Goal: Find specific page/section: Find specific page/section

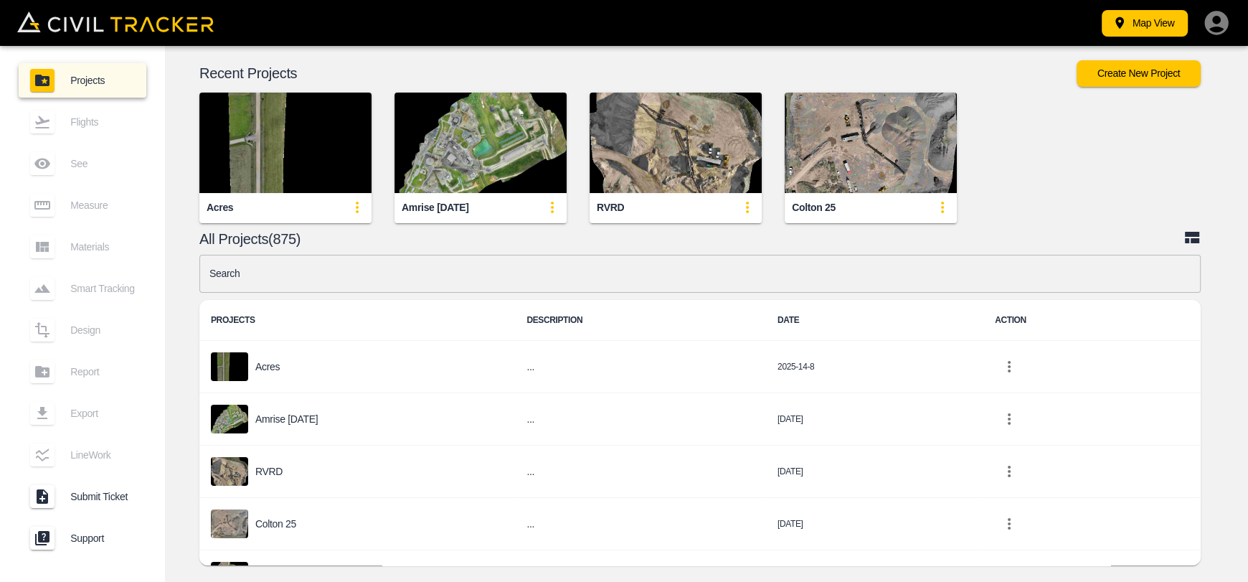
click at [330, 263] on input "text" at bounding box center [699, 274] width 1001 height 38
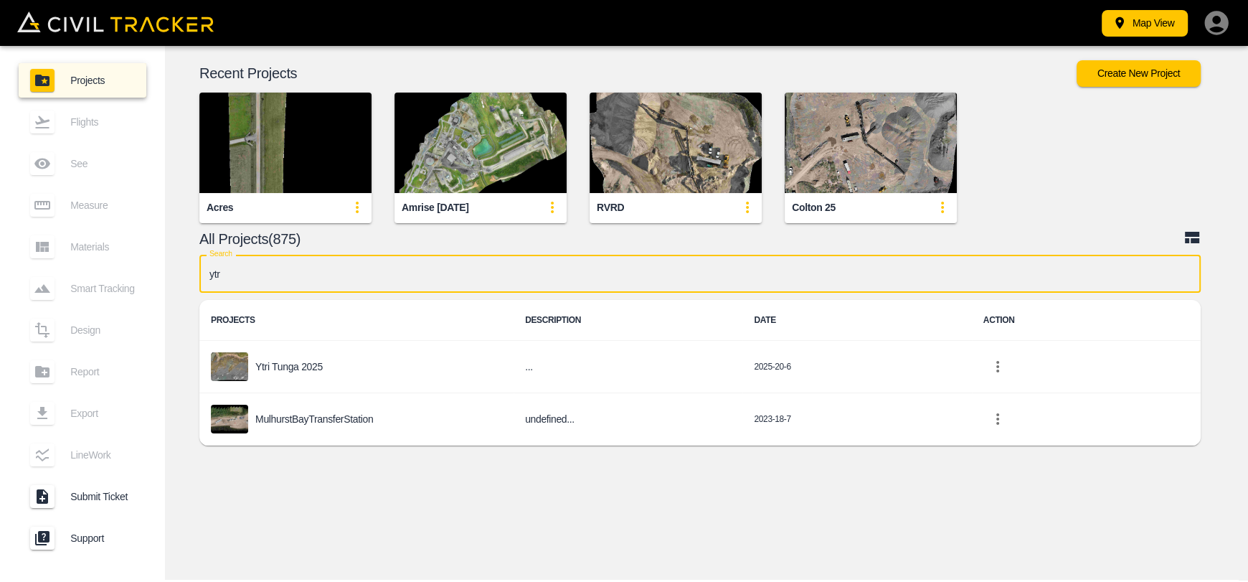
type input "ytri"
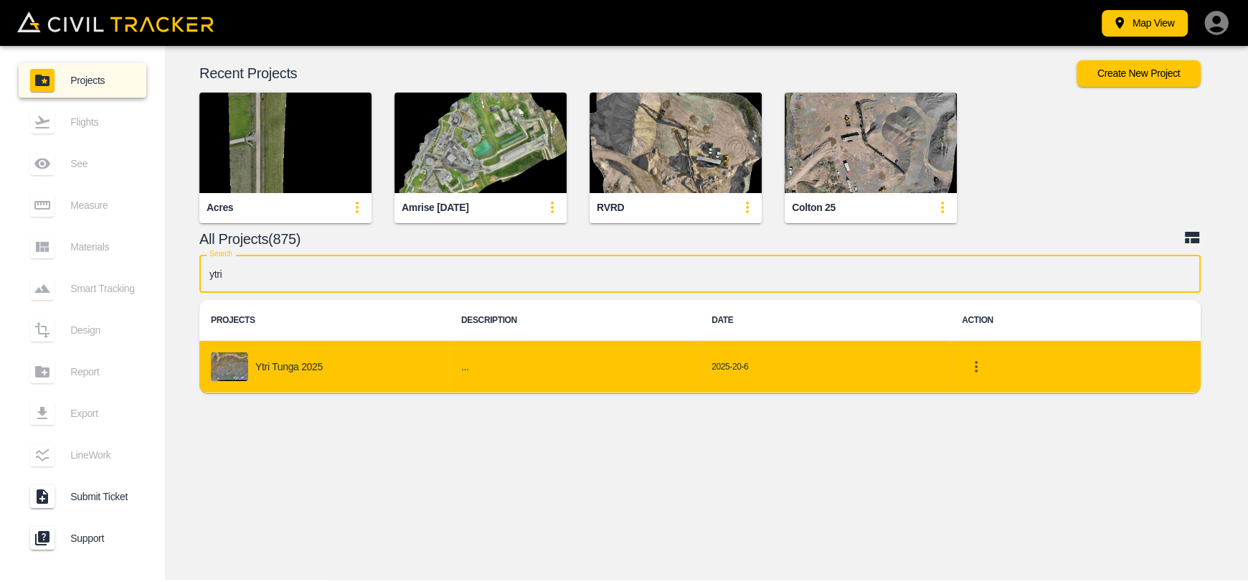
click at [305, 353] on div "Ytri Tunga 2025" at bounding box center [324, 366] width 227 height 29
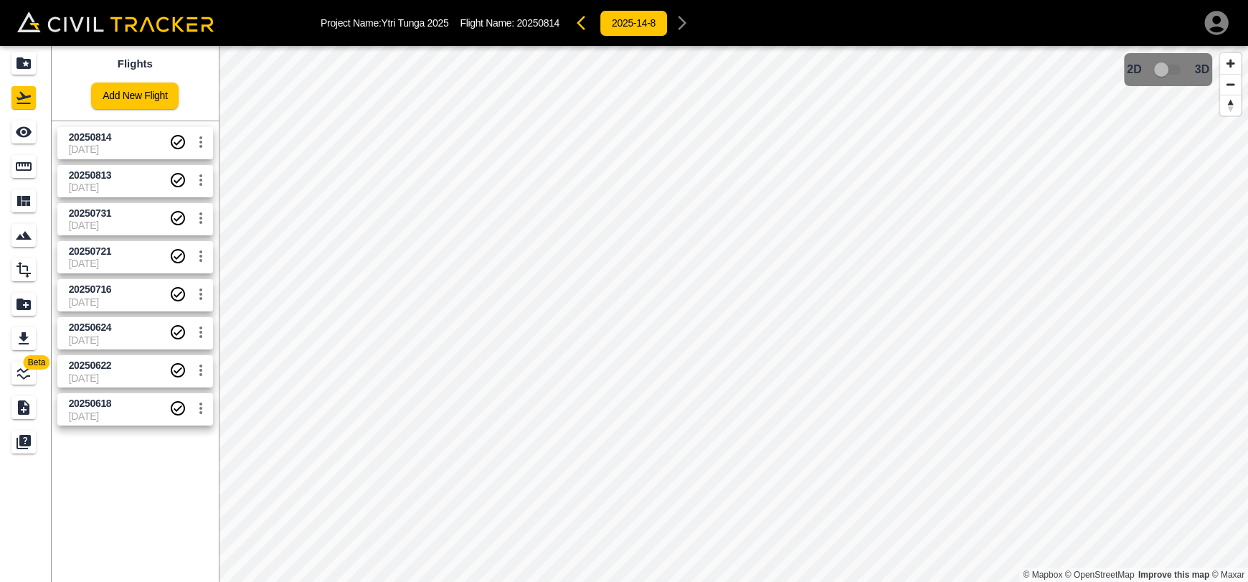
drag, startPoint x: 136, startPoint y: 152, endPoint x: 43, endPoint y: 138, distance: 94.3
click at [133, 152] on span "[DATE]" at bounding box center [119, 148] width 100 height 11
click at [35, 135] on div "See" at bounding box center [23, 131] width 24 height 23
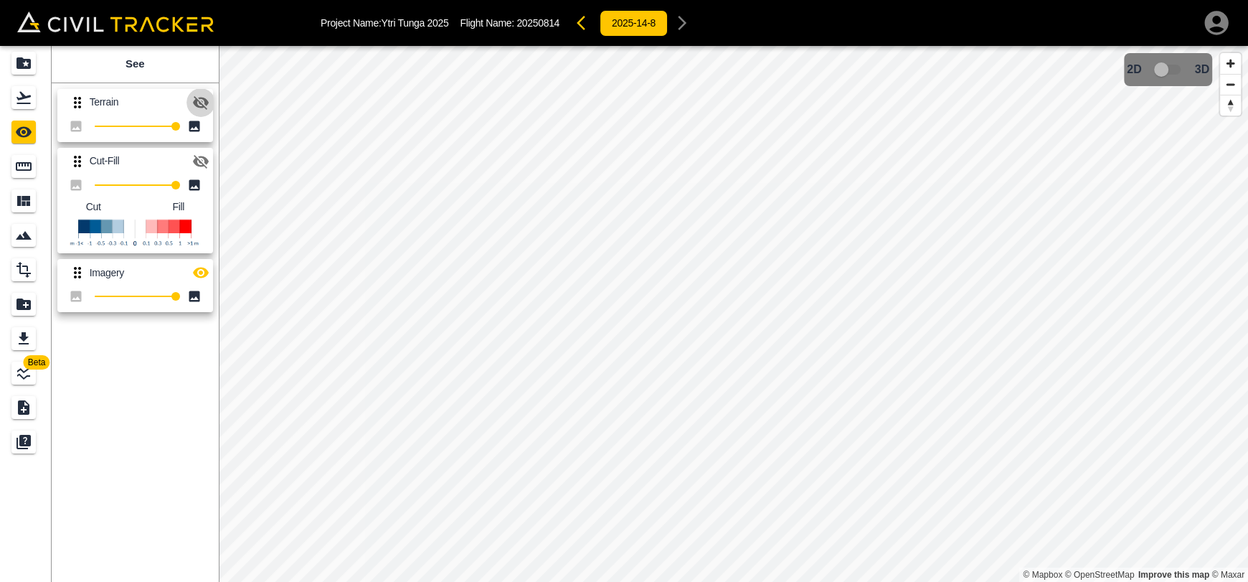
click at [197, 100] on icon "button" at bounding box center [201, 103] width 16 height 14
click at [198, 98] on icon "button" at bounding box center [201, 102] width 16 height 11
click at [506, 581] on html "Project Name: Ytri Tunga 2025 Flight Name: 20250814 2025-14-8 Beta See Terrain …" at bounding box center [624, 291] width 1248 height 582
click at [199, 157] on icon "button" at bounding box center [200, 161] width 17 height 17
drag, startPoint x: 209, startPoint y: 257, endPoint x: 208, endPoint y: 269, distance: 11.6
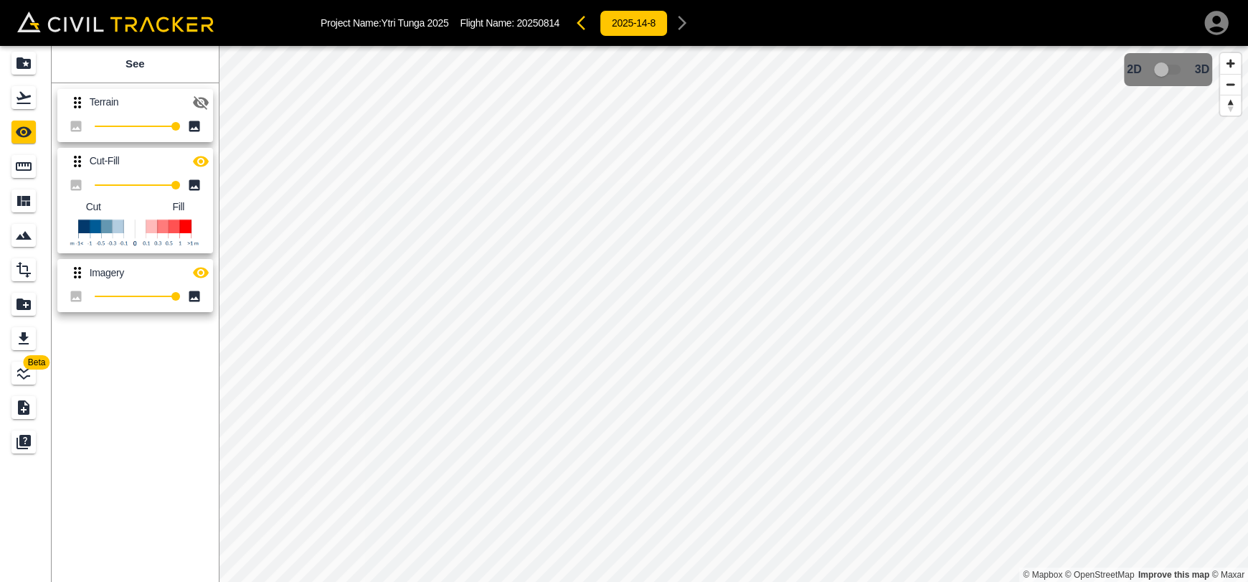
click at [209, 259] on div "Imagery 100" at bounding box center [132, 282] width 161 height 59
click at [208, 269] on icon "button" at bounding box center [200, 272] width 17 height 17
click at [204, 163] on icon "button" at bounding box center [201, 161] width 16 height 11
drag, startPoint x: 204, startPoint y: 108, endPoint x: 135, endPoint y: 93, distance: 71.3
click at [204, 108] on icon "button" at bounding box center [200, 102] width 17 height 17
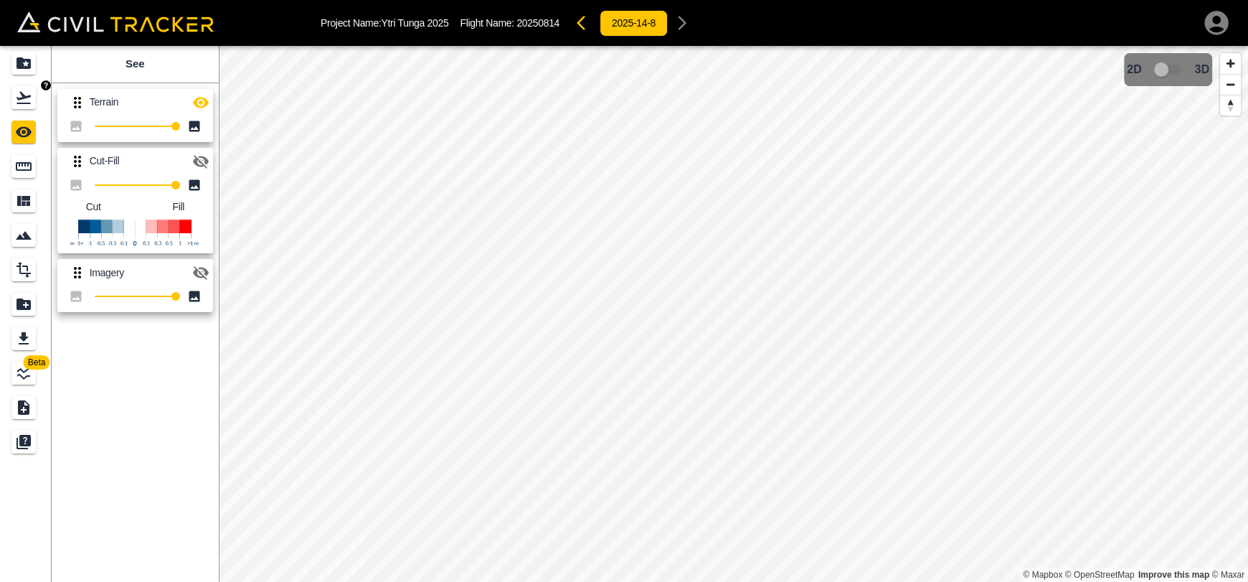
click at [44, 100] on link at bounding box center [26, 97] width 52 height 34
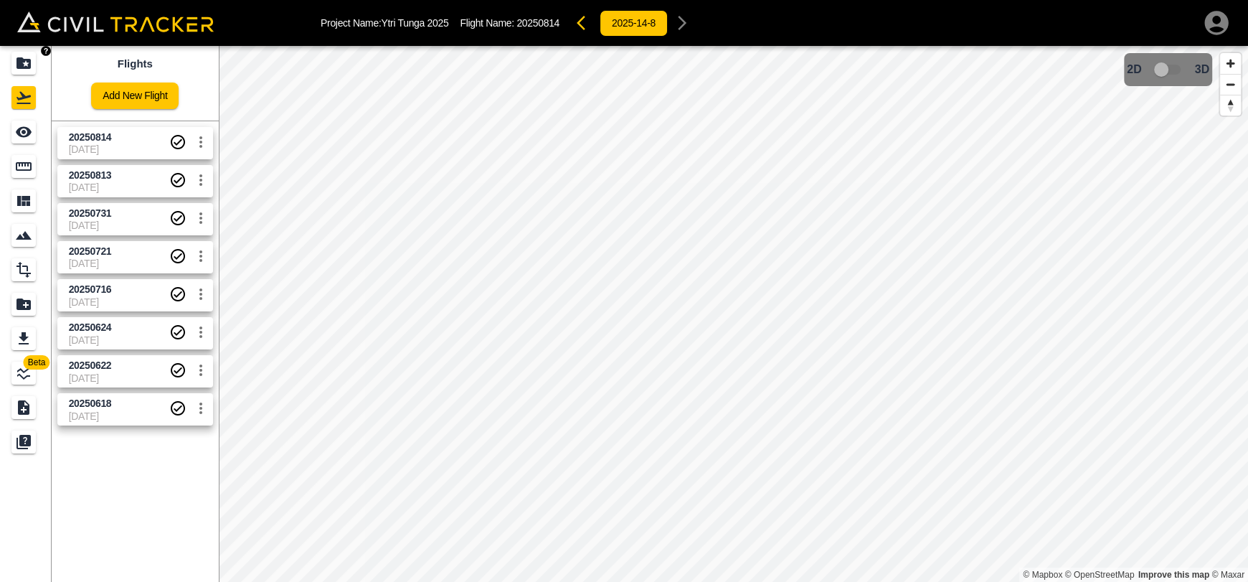
click at [39, 65] on div "Projects" at bounding box center [25, 63] width 29 height 23
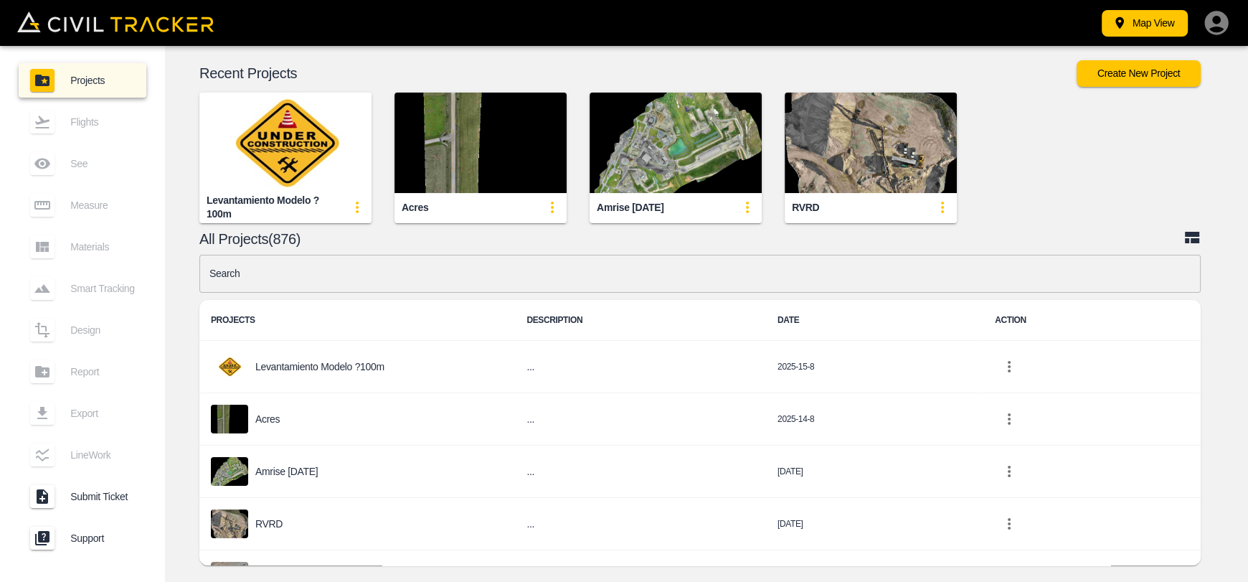
click at [302, 131] on img "button" at bounding box center [285, 143] width 172 height 100
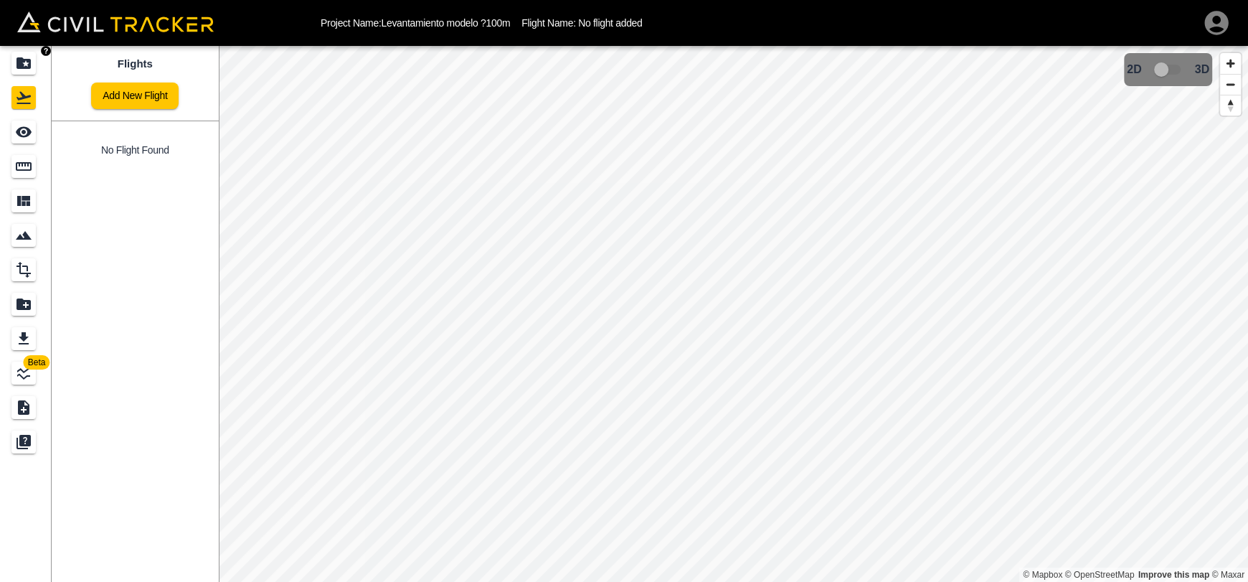
click at [25, 65] on icon "Projects" at bounding box center [23, 62] width 17 height 17
